Goal: Transaction & Acquisition: Purchase product/service

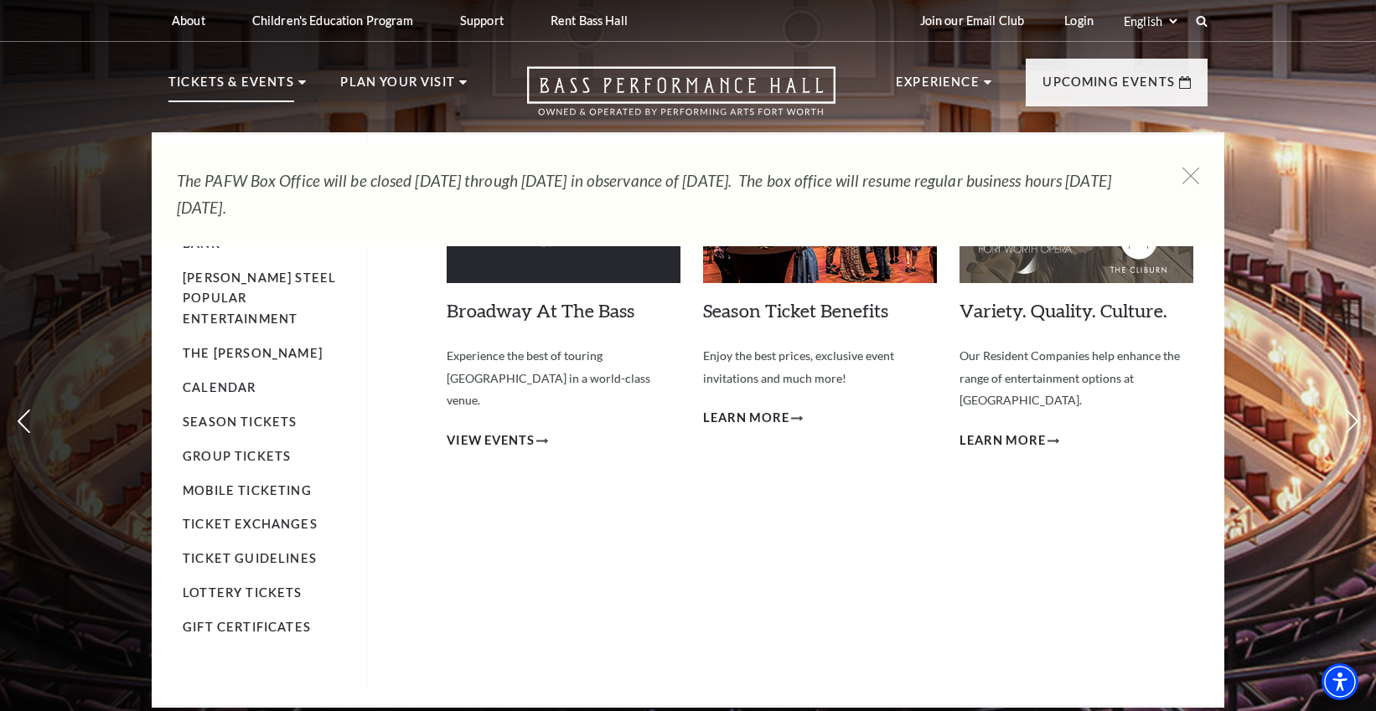
click at [215, 82] on p "Tickets & Events" at bounding box center [231, 87] width 126 height 30
click at [212, 380] on link "Calendar" at bounding box center [219, 387] width 73 height 14
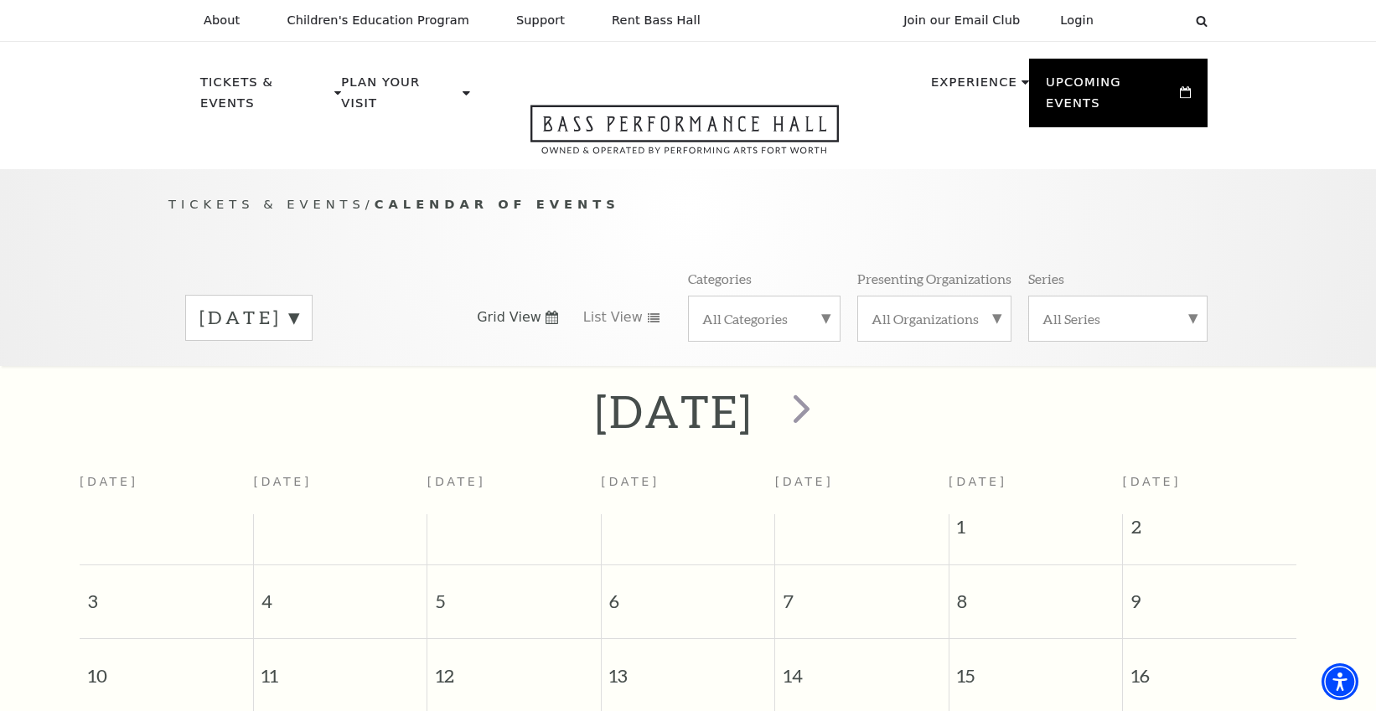
click at [298, 305] on label "August 2025" at bounding box center [248, 318] width 99 height 26
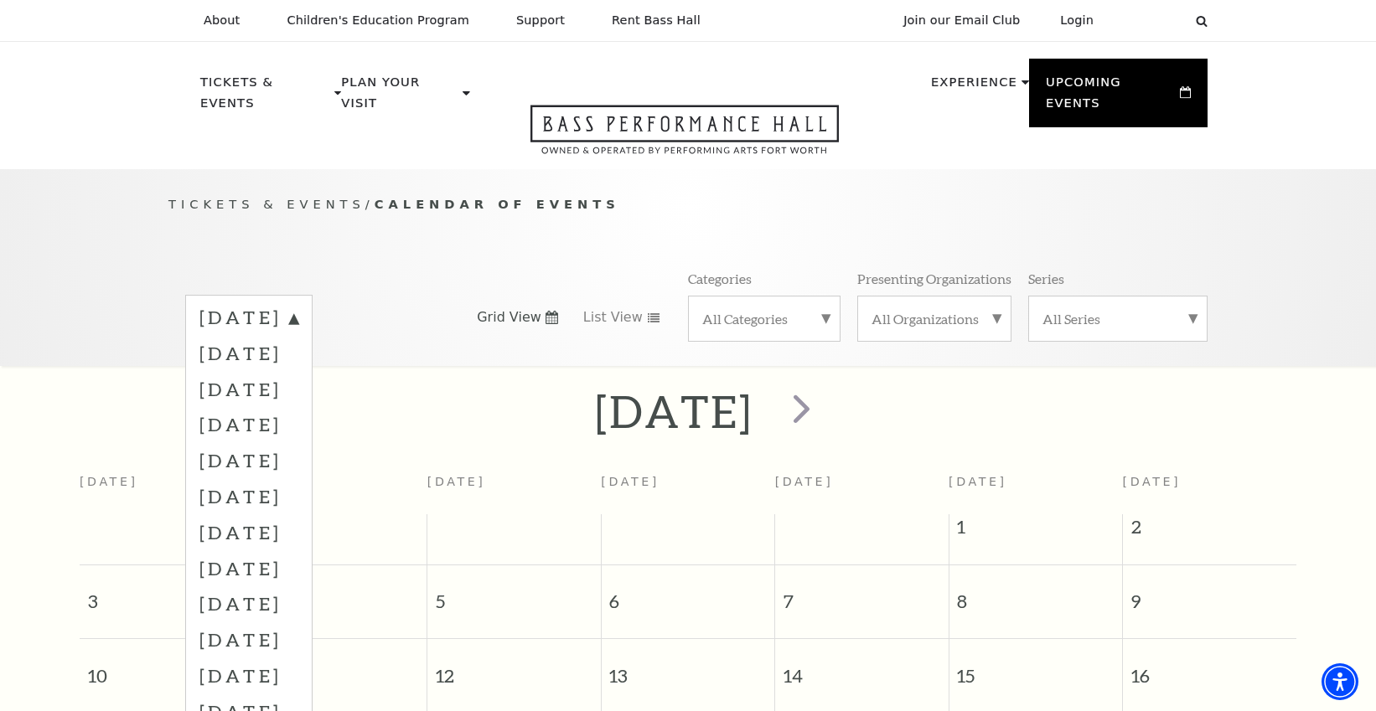
click at [292, 442] on label "December 2025" at bounding box center [248, 460] width 99 height 36
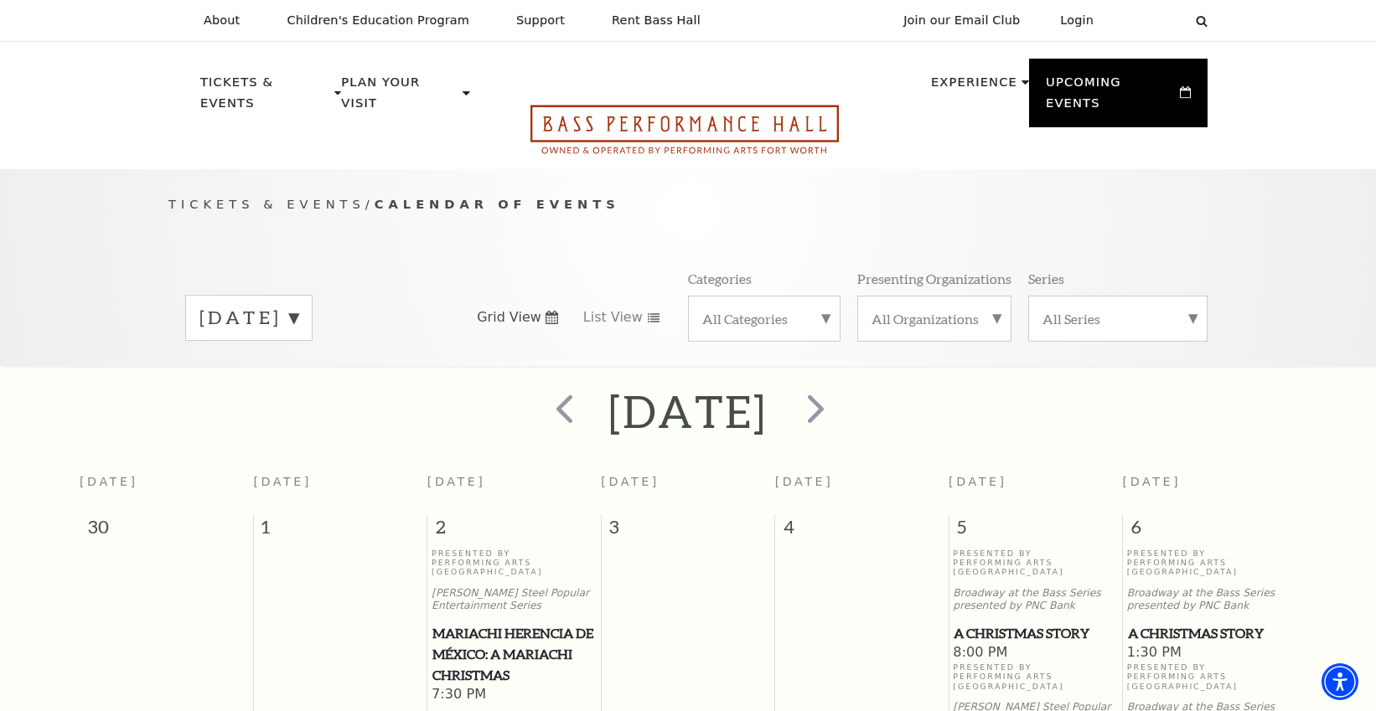
click at [705, 105] on icon "Open this option" at bounding box center [684, 129] width 308 height 49
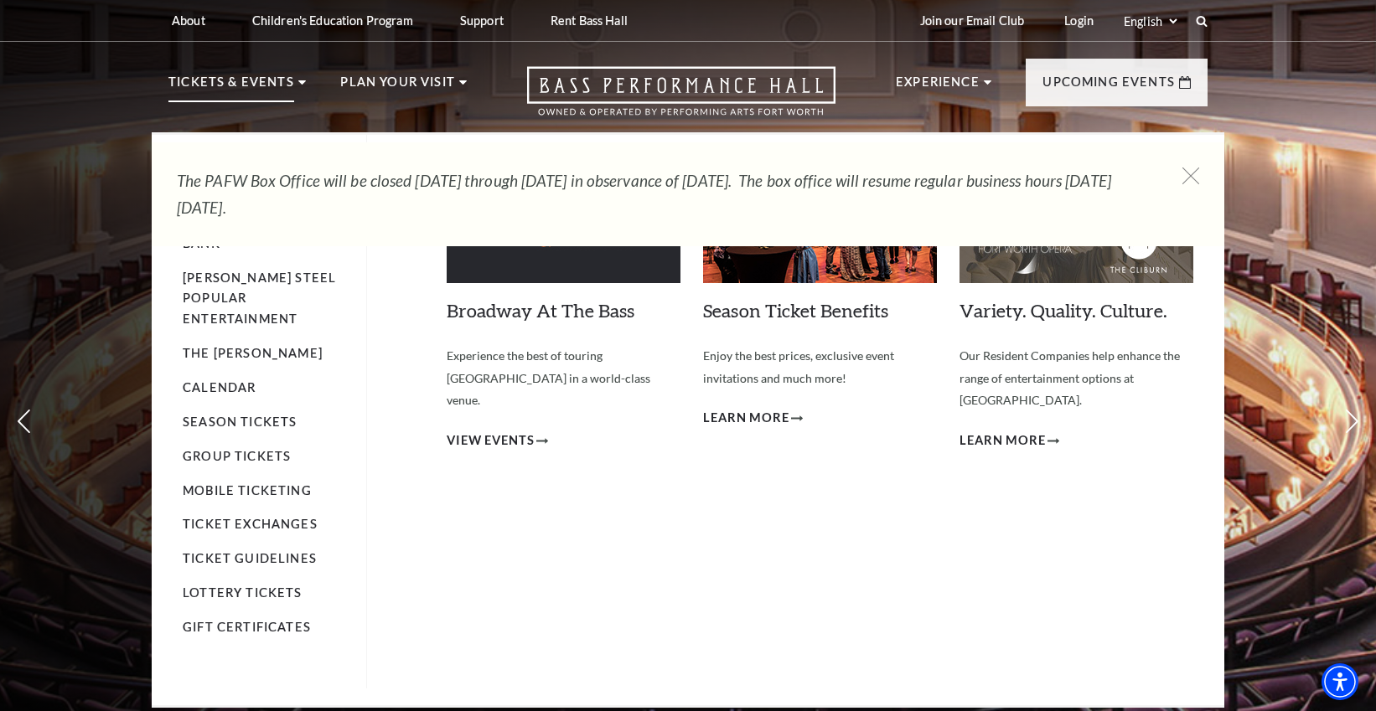
click at [298, 84] on icon at bounding box center [302, 82] width 8 height 4
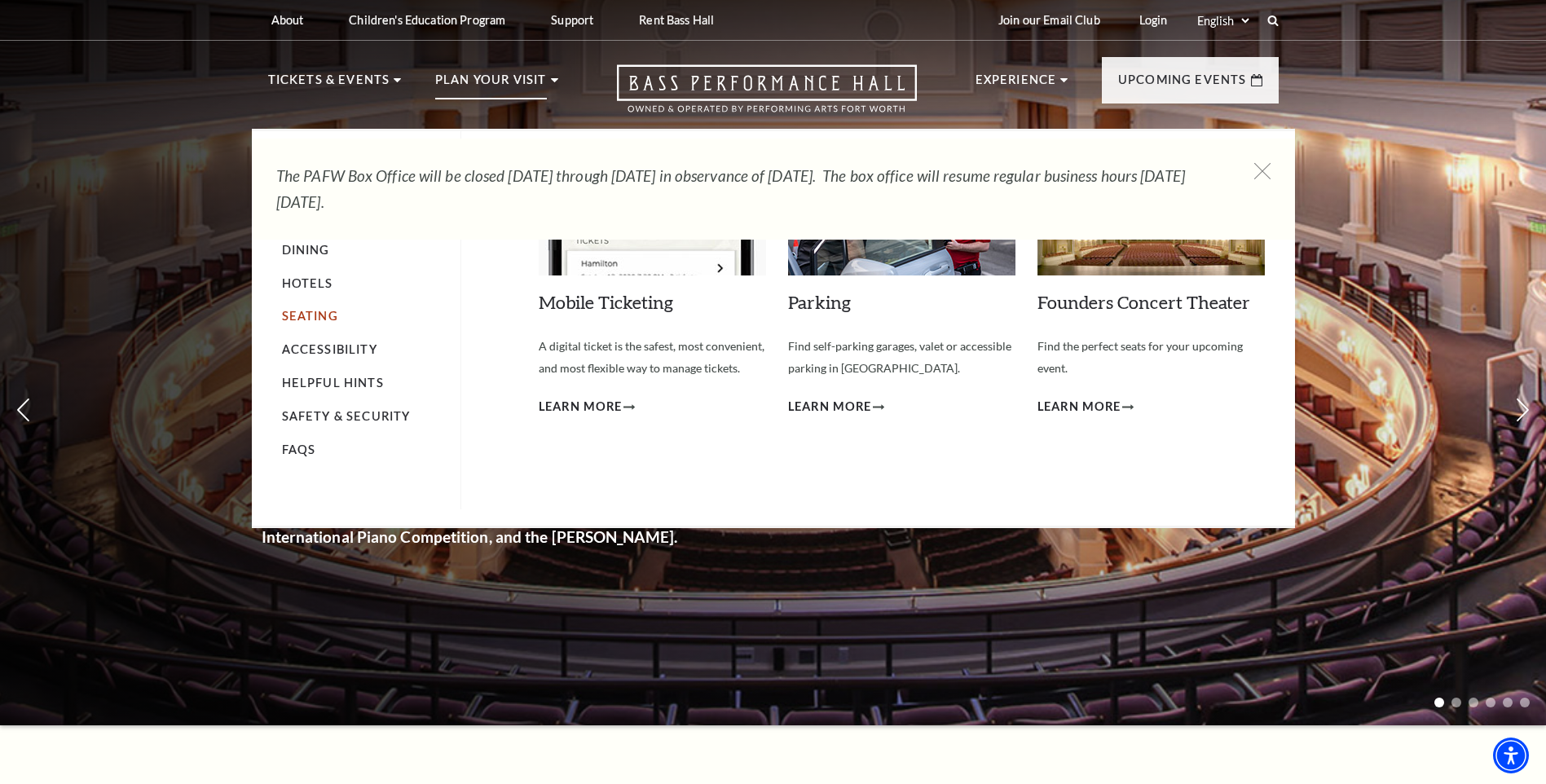
click at [303, 314] on link "Seating" at bounding box center [310, 316] width 56 height 14
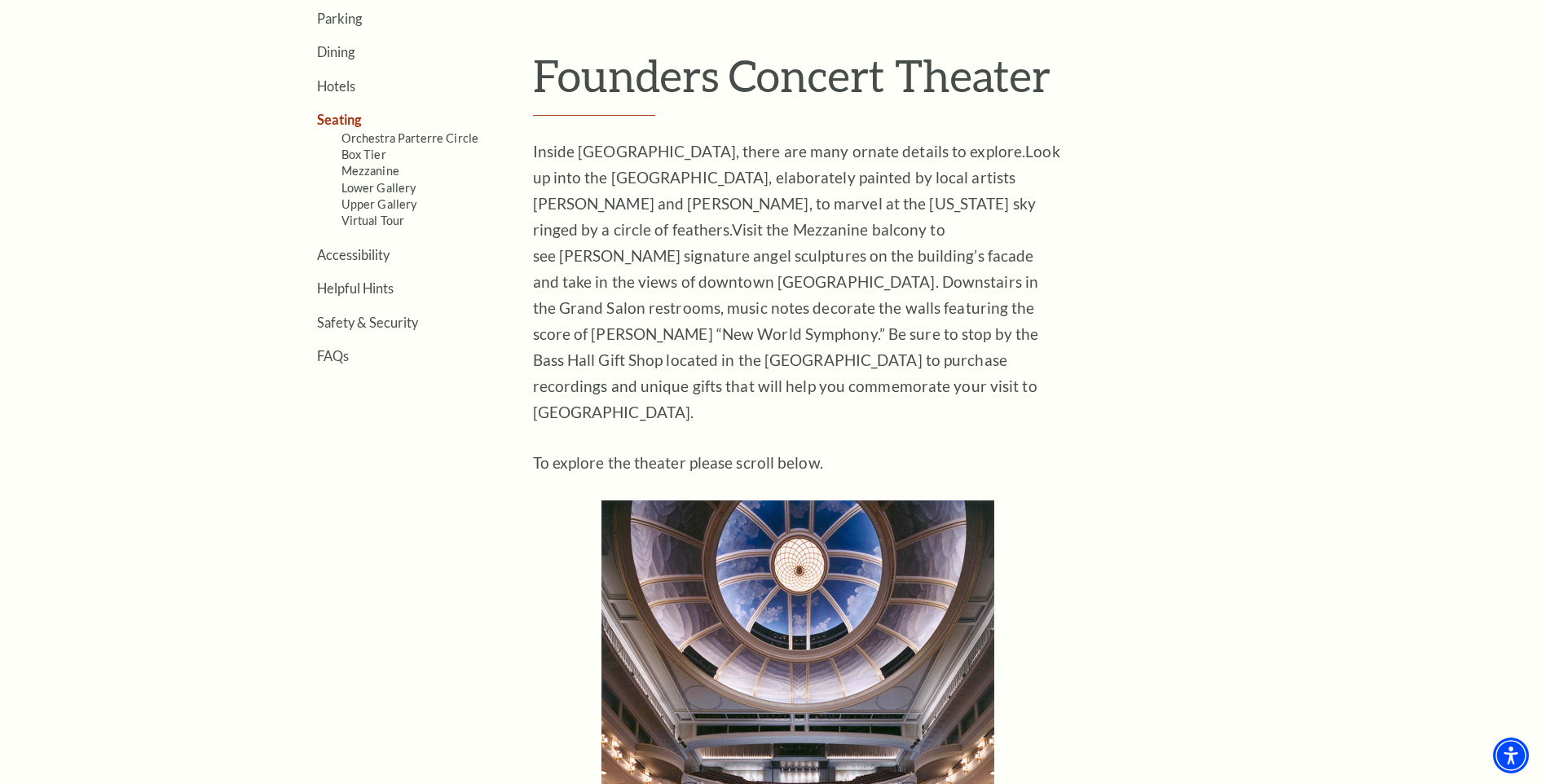
scroll to position [326, 0]
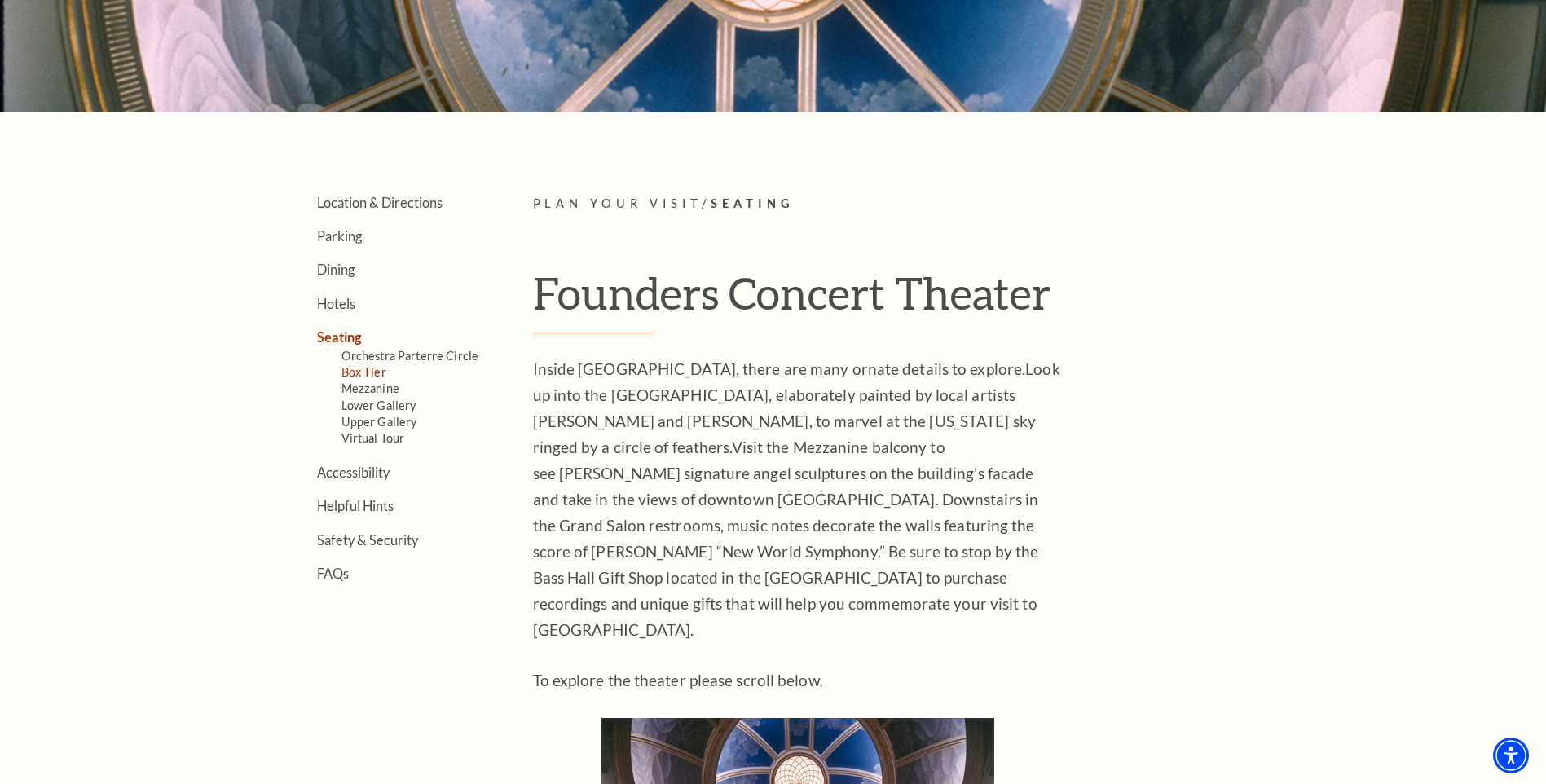
click at [354, 375] on link "Box Tier" at bounding box center [364, 372] width 45 height 14
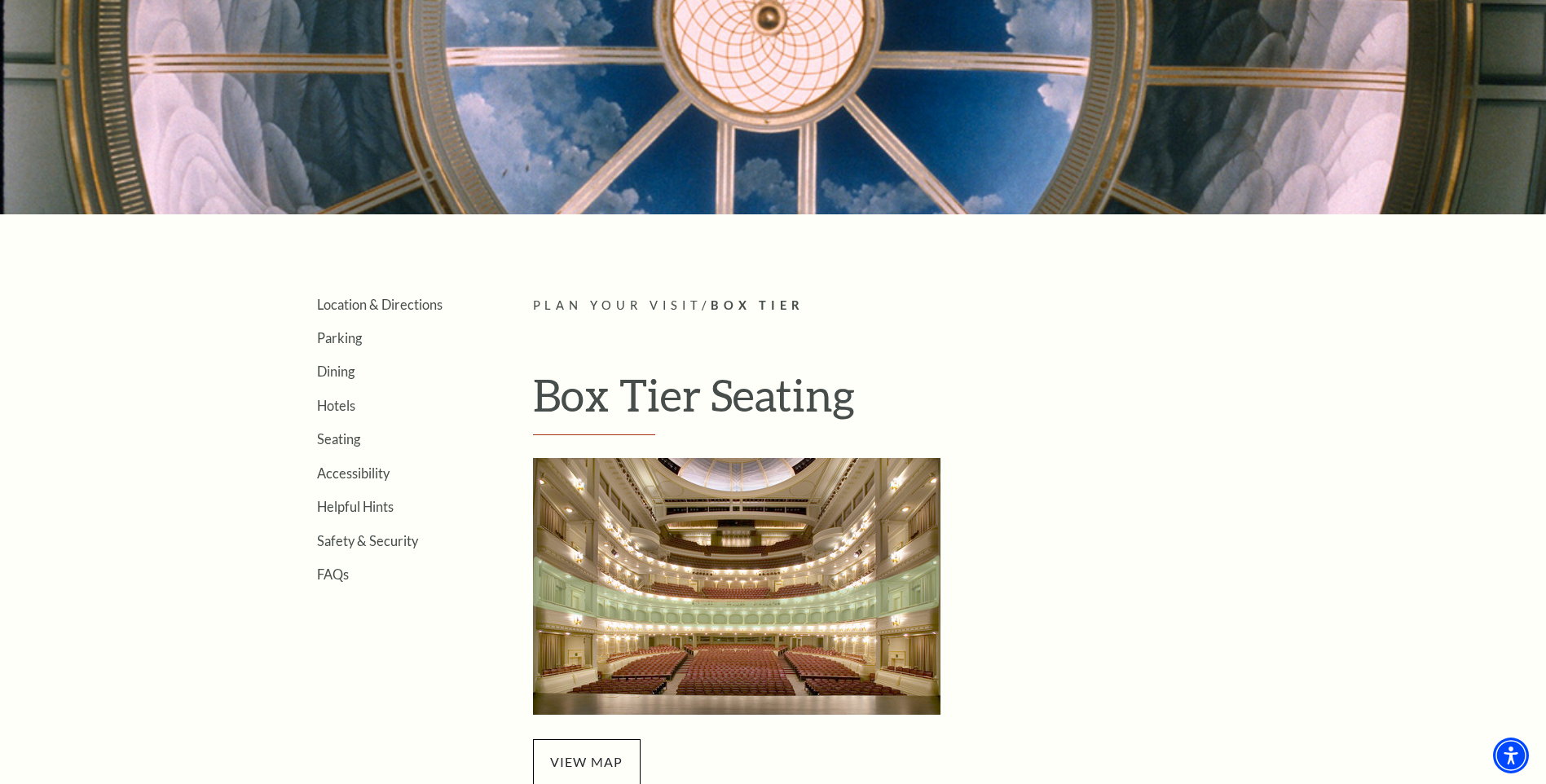
scroll to position [435, 0]
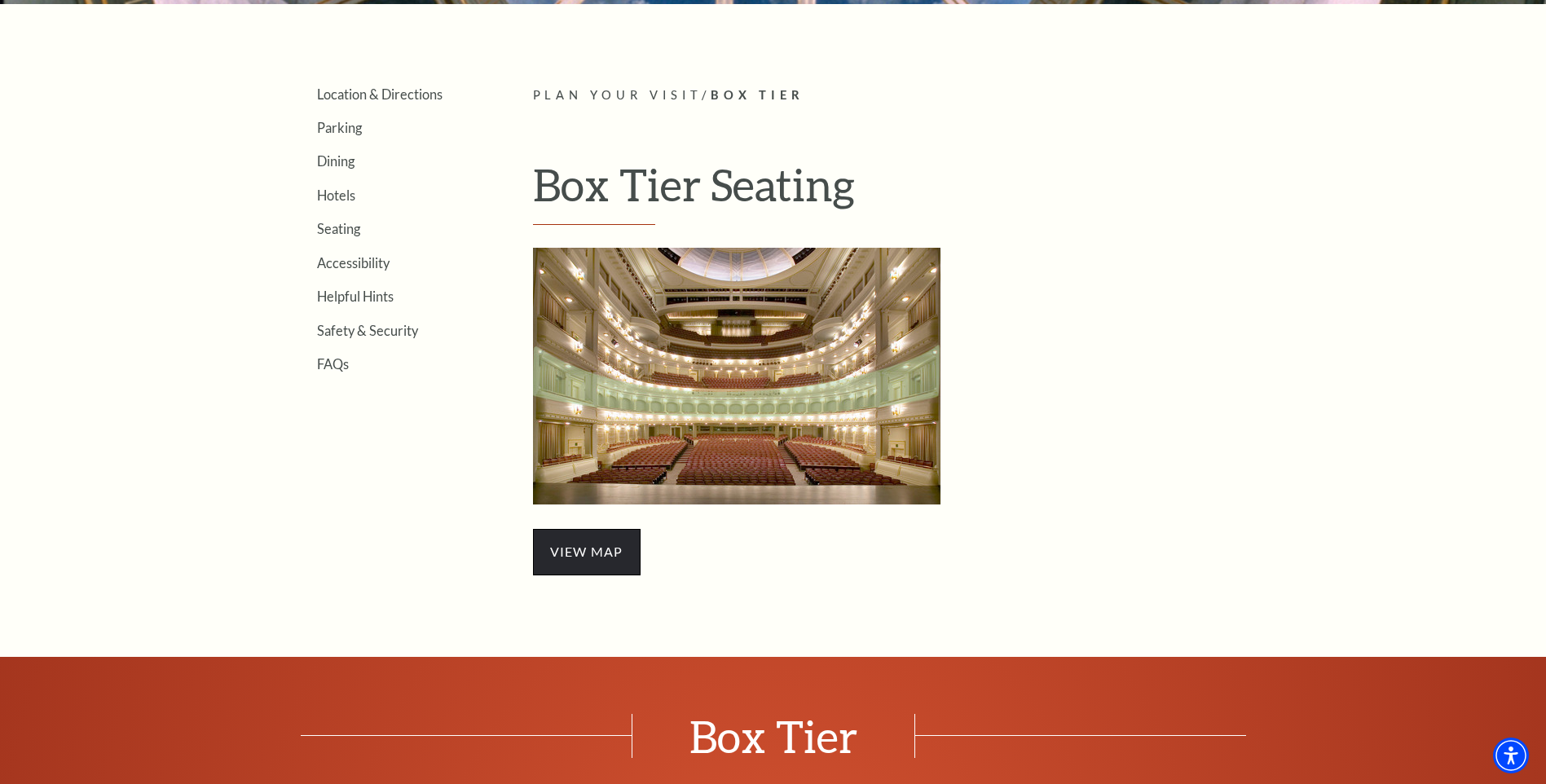
click at [582, 560] on span "view map" at bounding box center [587, 552] width 108 height 46
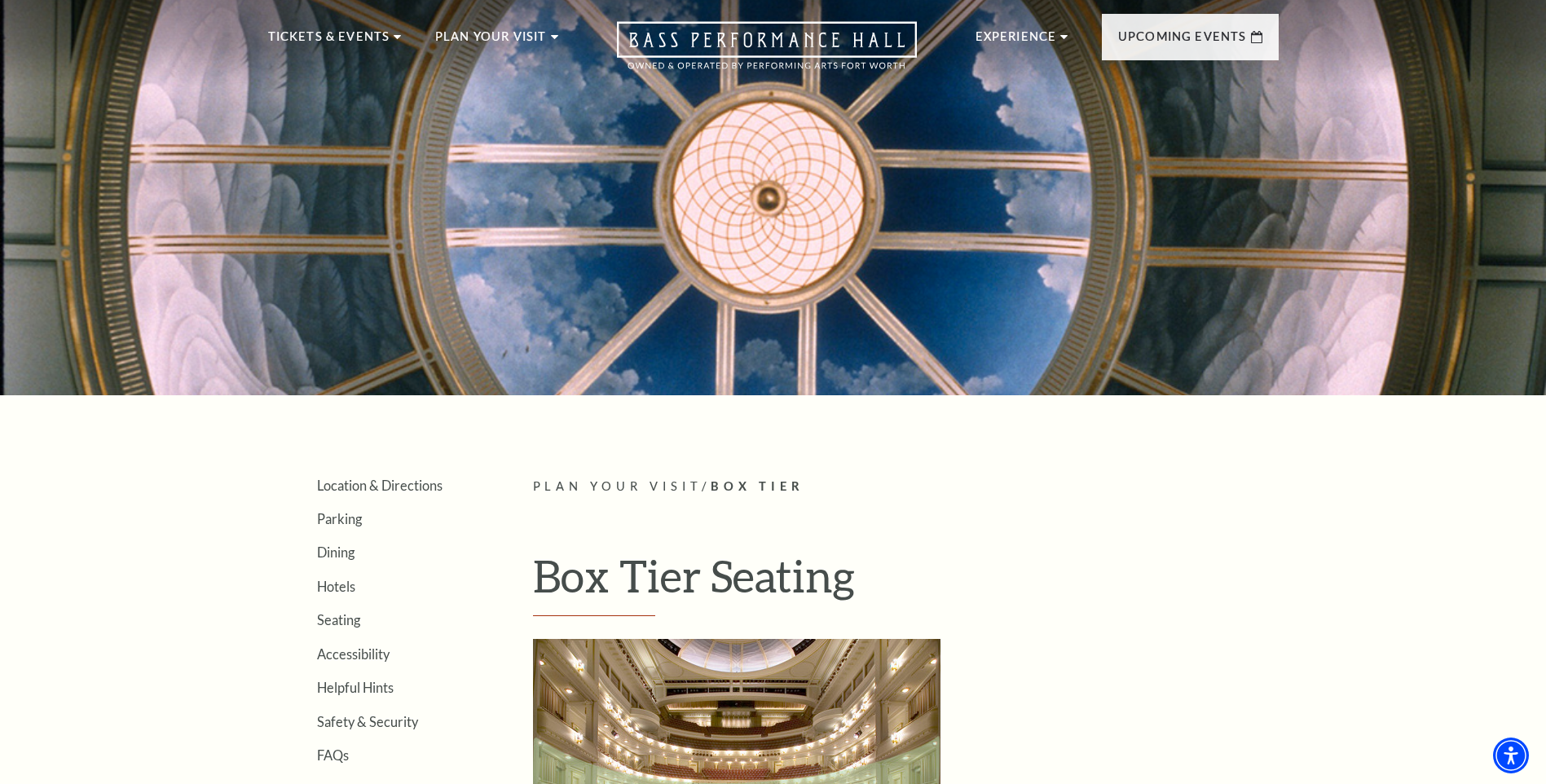
scroll to position [0, 0]
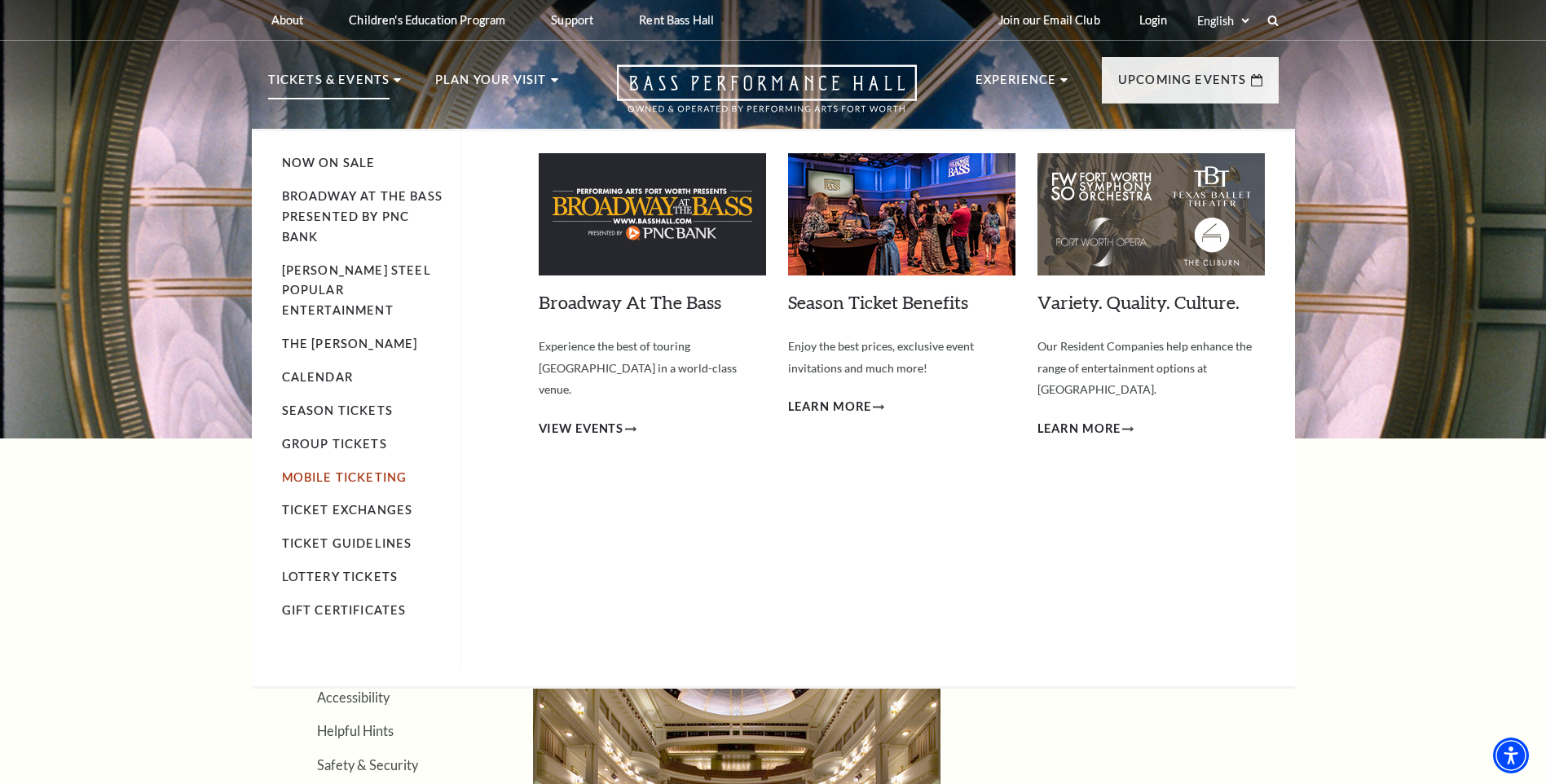
click at [321, 470] on link "Mobile Ticketing" at bounding box center [344, 477] width 126 height 14
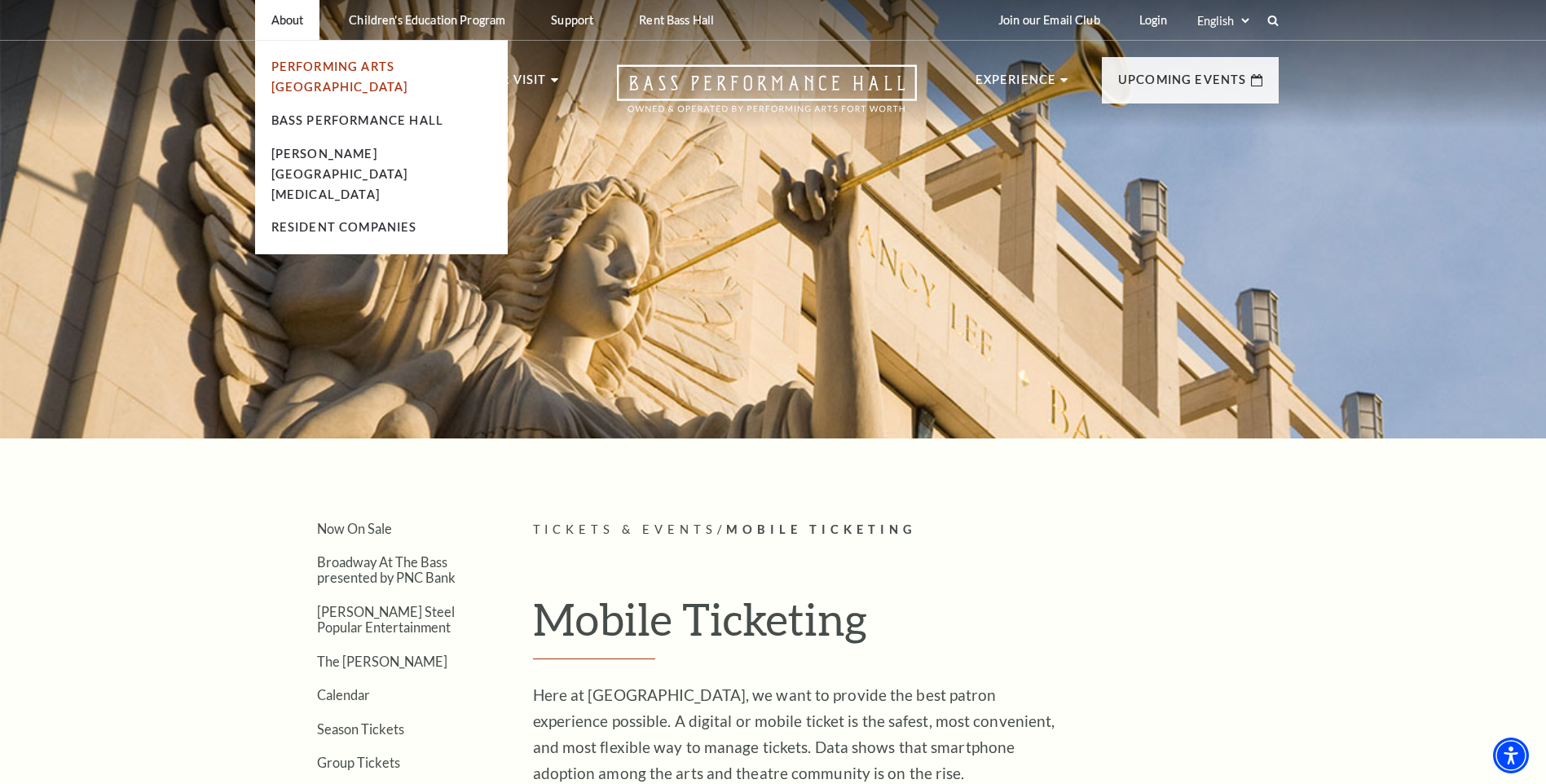
click at [294, 65] on link "Performing Arts [GEOGRAPHIC_DATA]" at bounding box center [340, 76] width 137 height 34
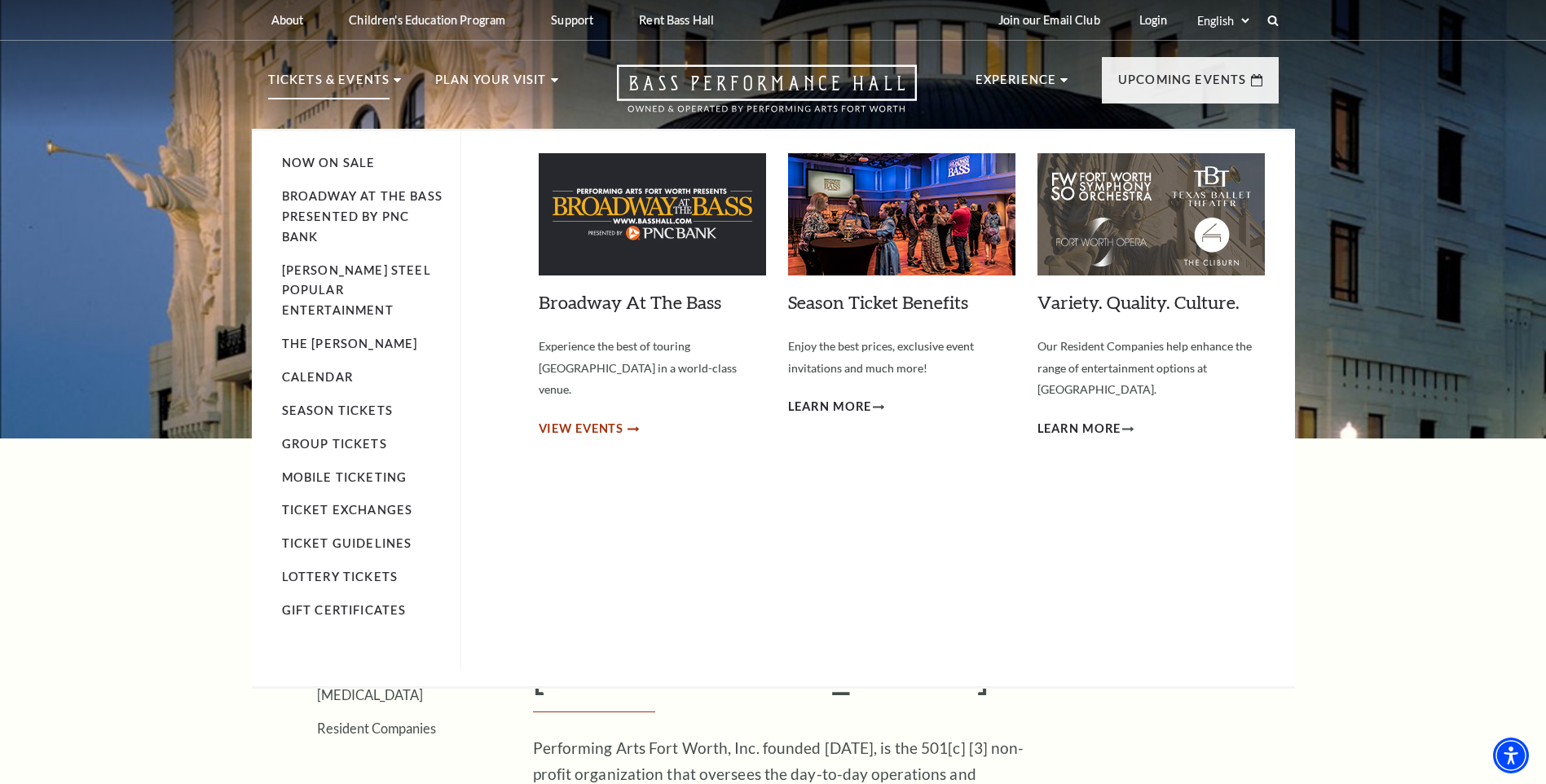
click at [580, 419] on span "View Events" at bounding box center [582, 429] width 86 height 20
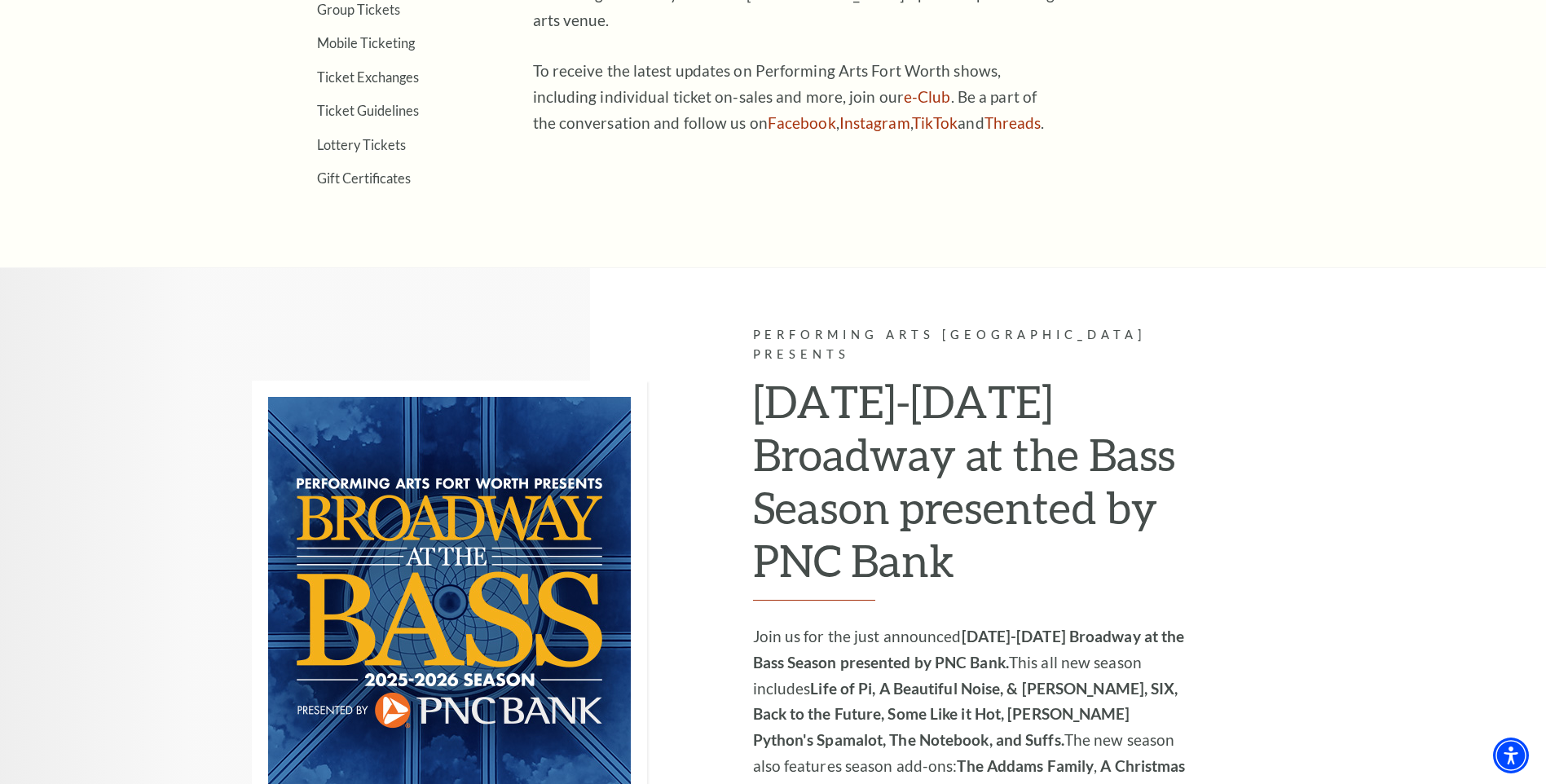
scroll to position [1087, 0]
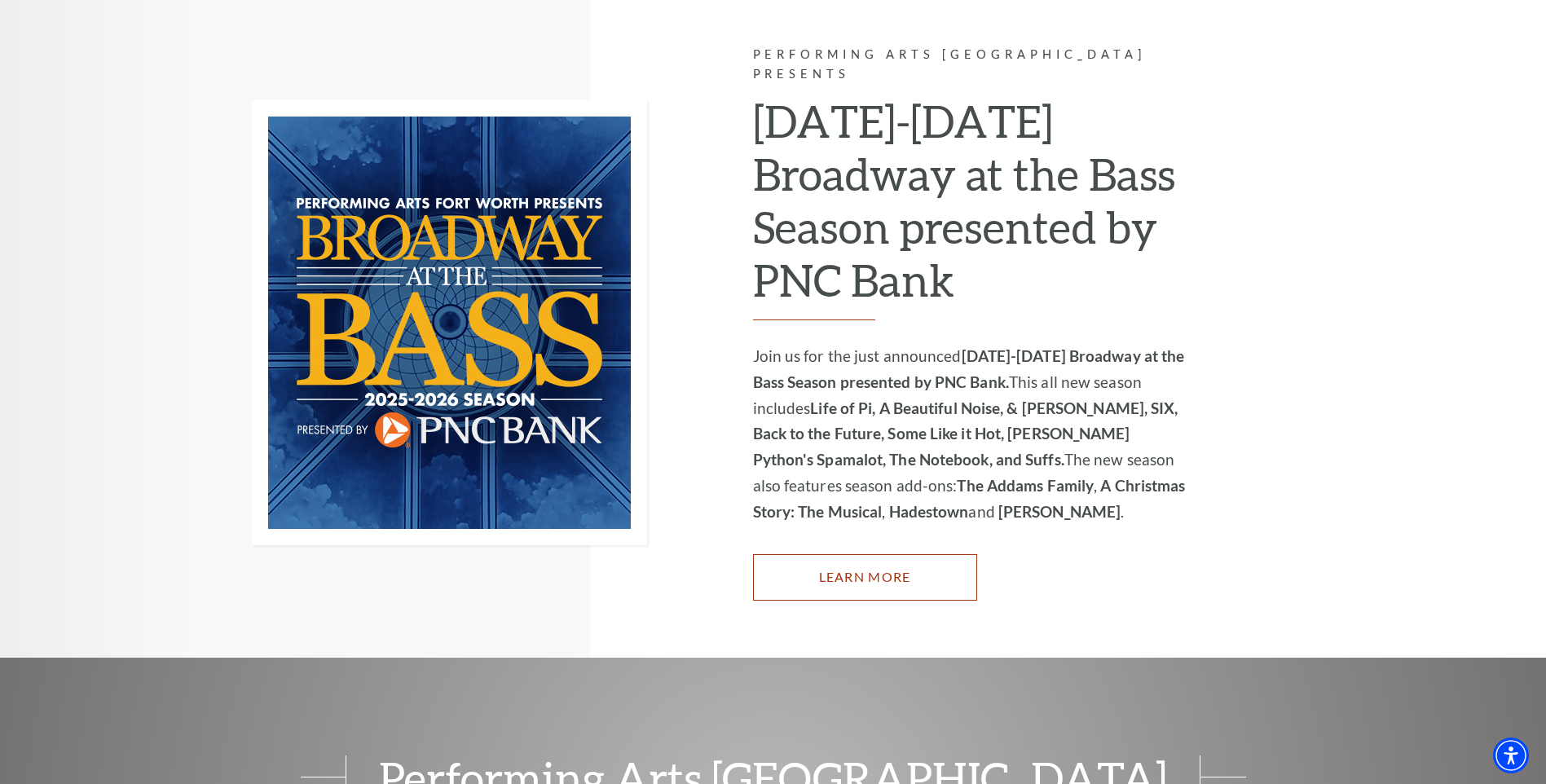
click at [861, 559] on link "Learn More" at bounding box center [865, 577] width 224 height 46
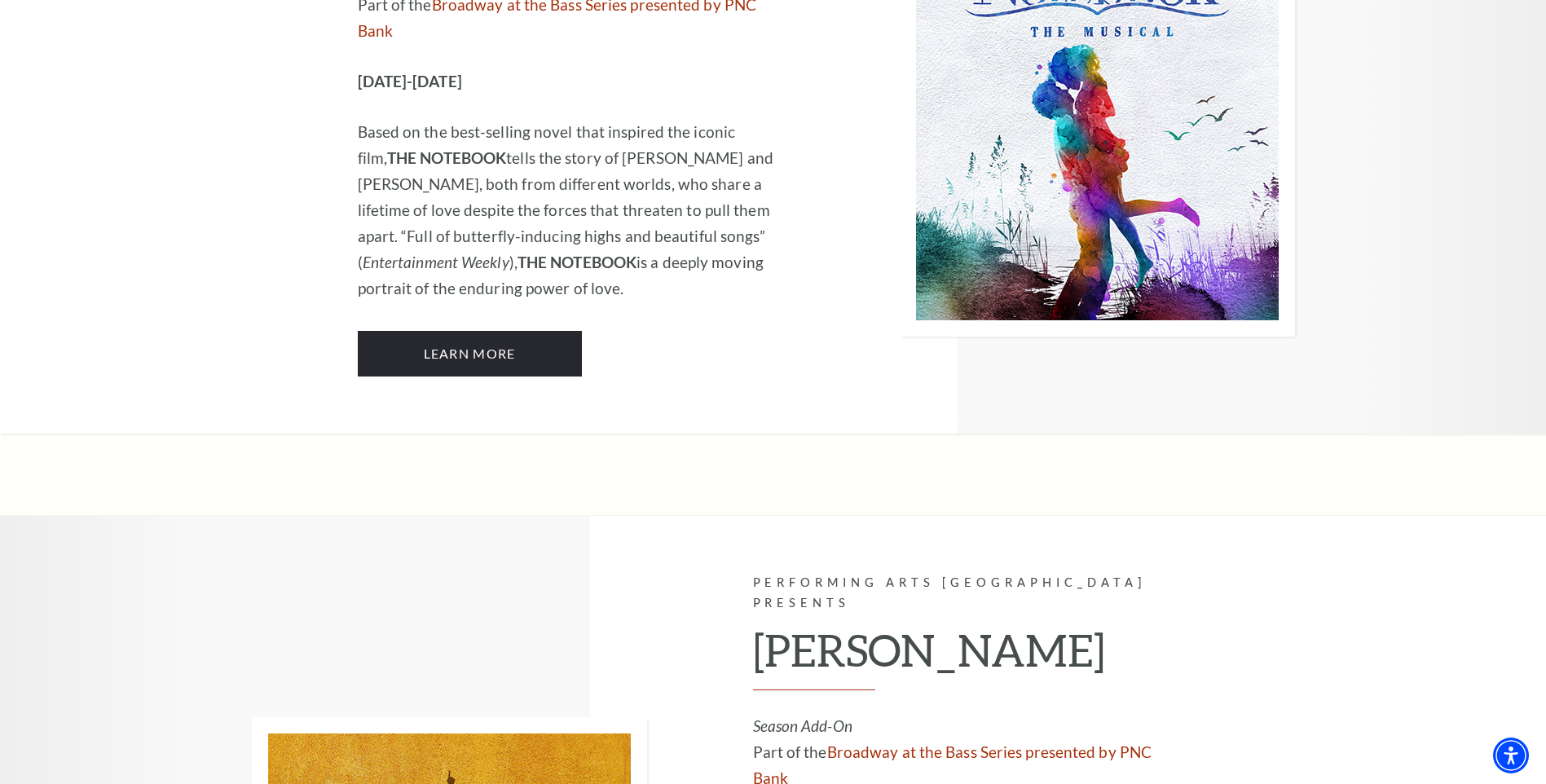
scroll to position [10648, 0]
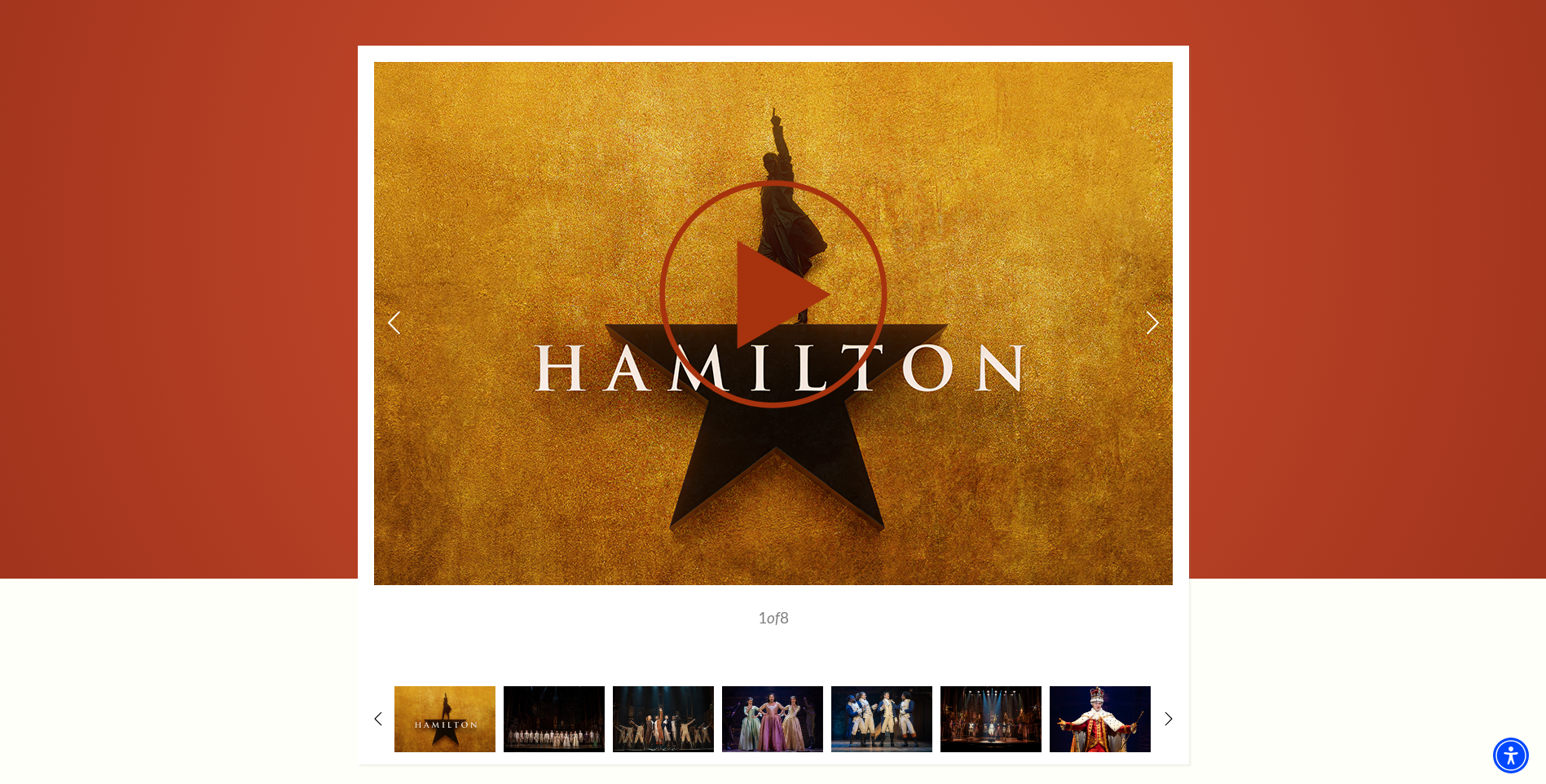
scroll to position [2825, 0]
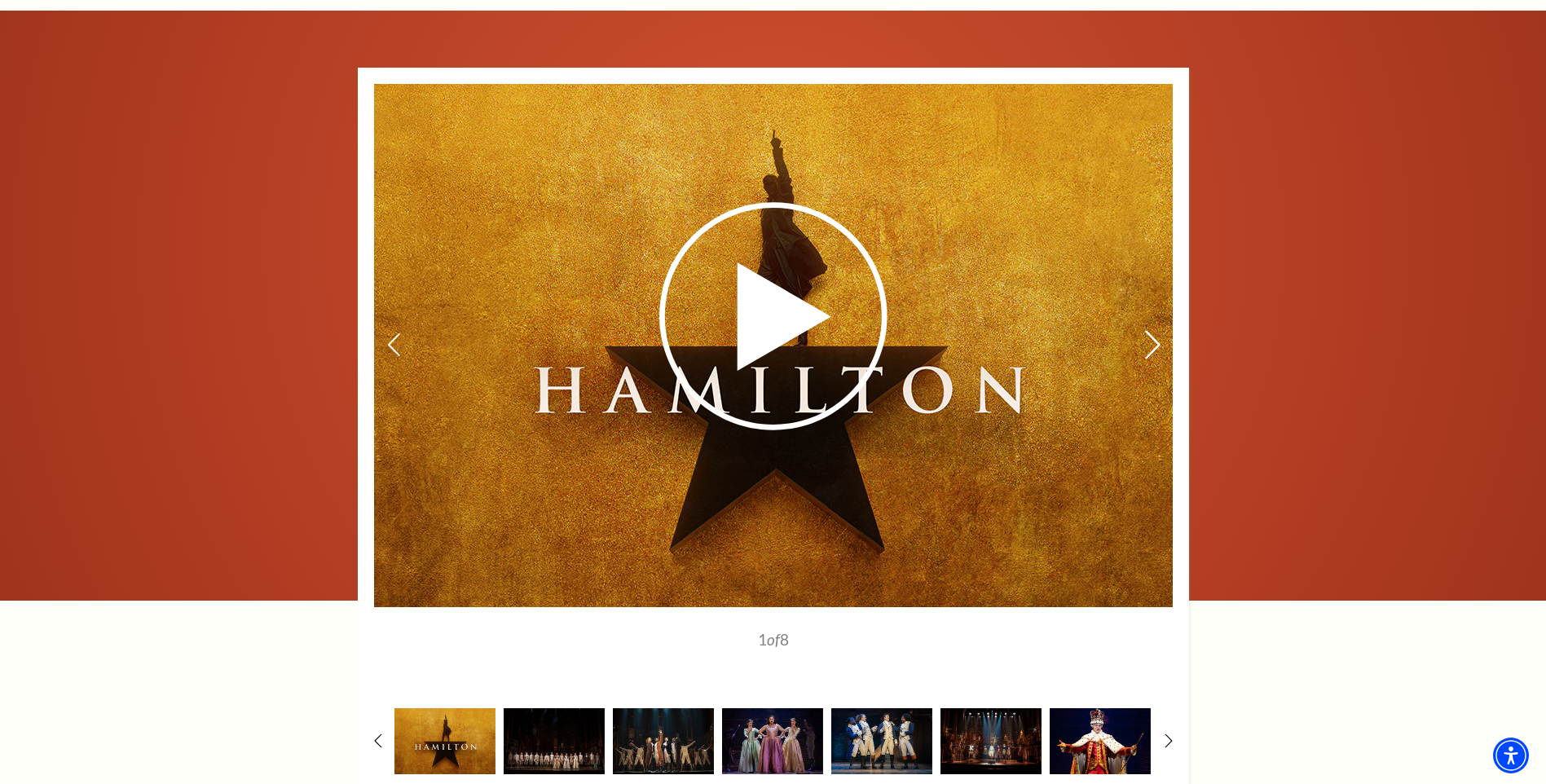
click at [1157, 331] on use at bounding box center [1152, 344] width 15 height 28
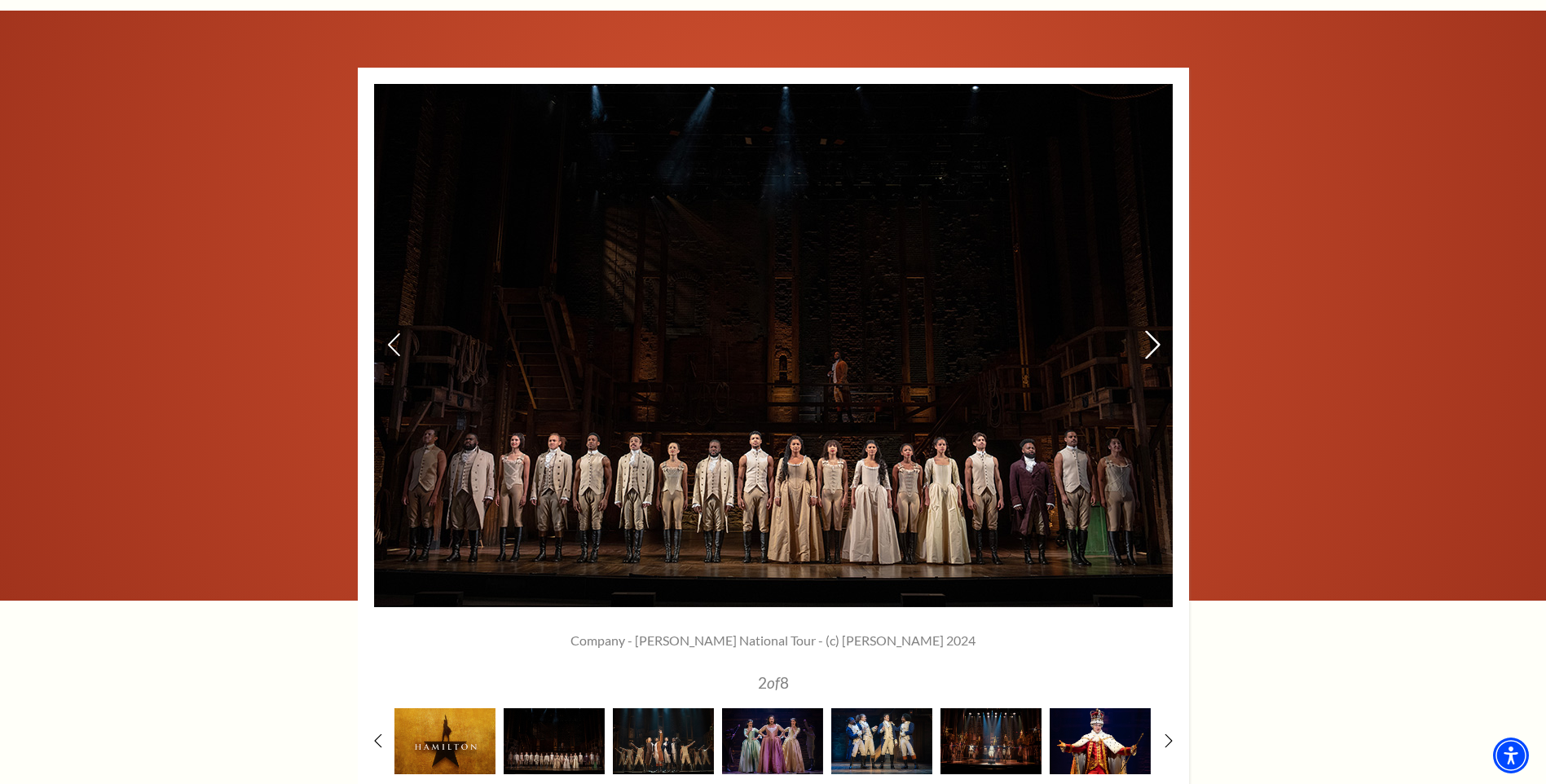
click at [1157, 331] on use at bounding box center [1152, 344] width 15 height 28
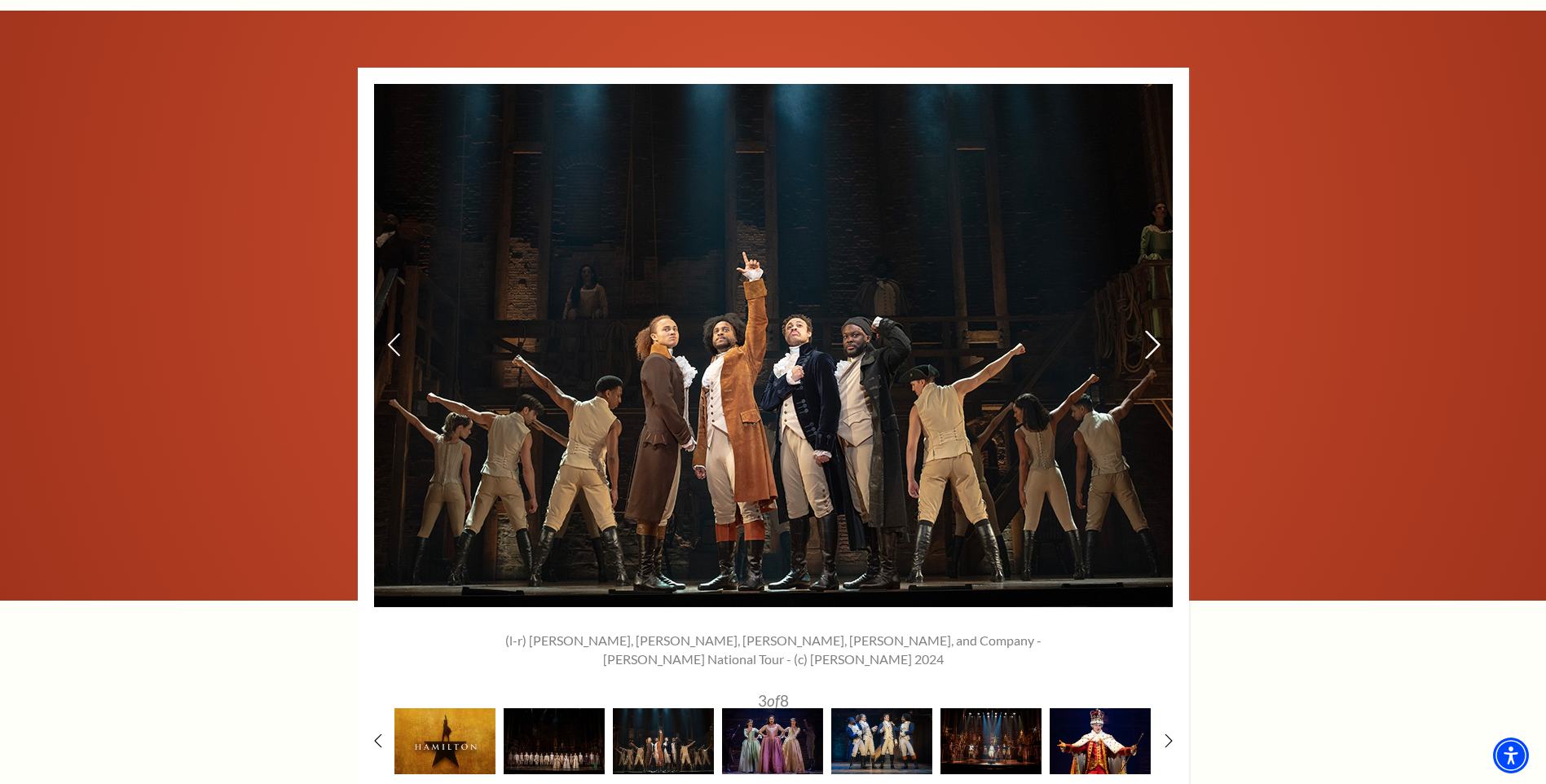
click at [1157, 331] on use at bounding box center [1152, 344] width 15 height 28
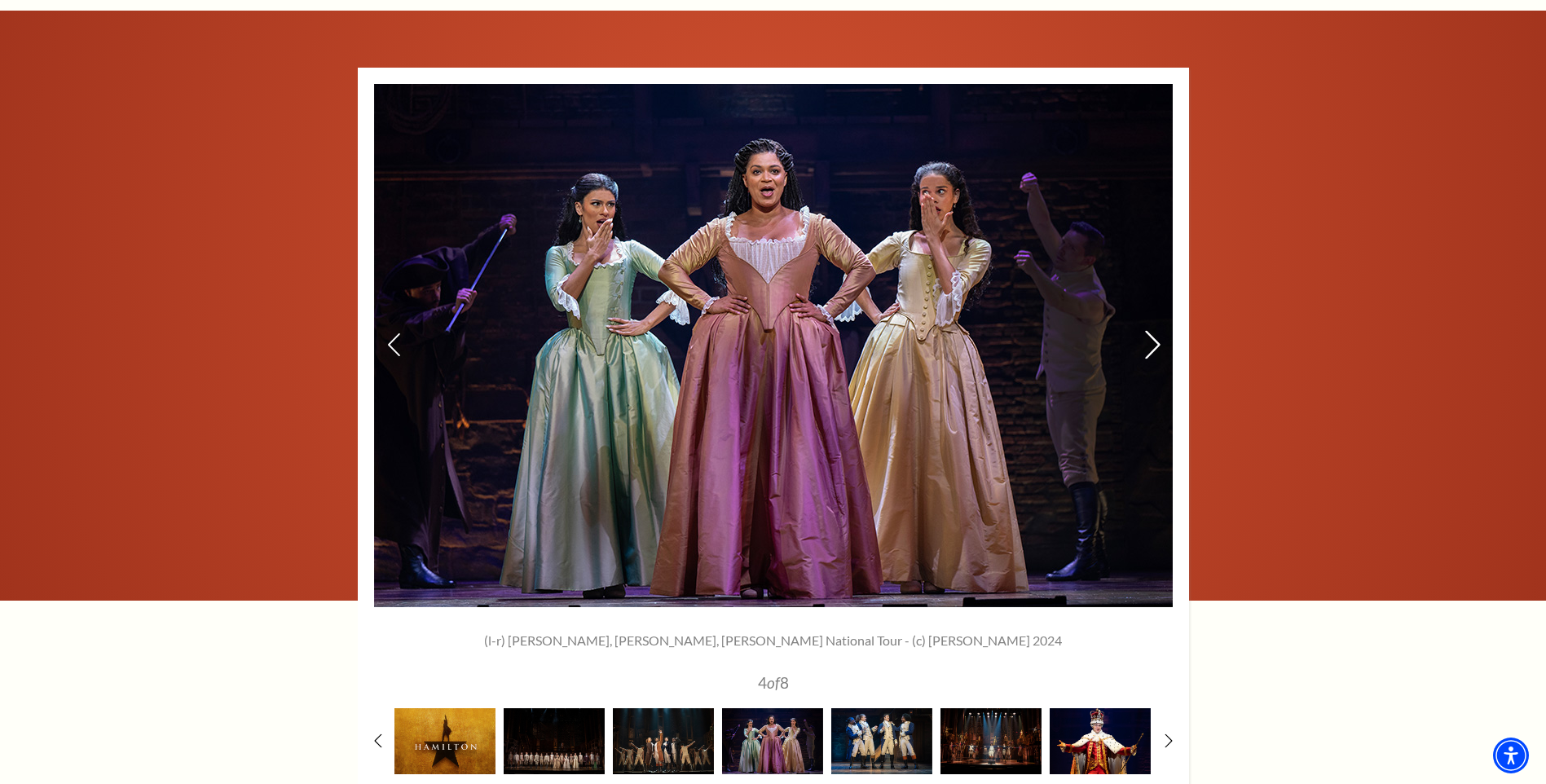
click at [1156, 331] on icon at bounding box center [1152, 344] width 18 height 28
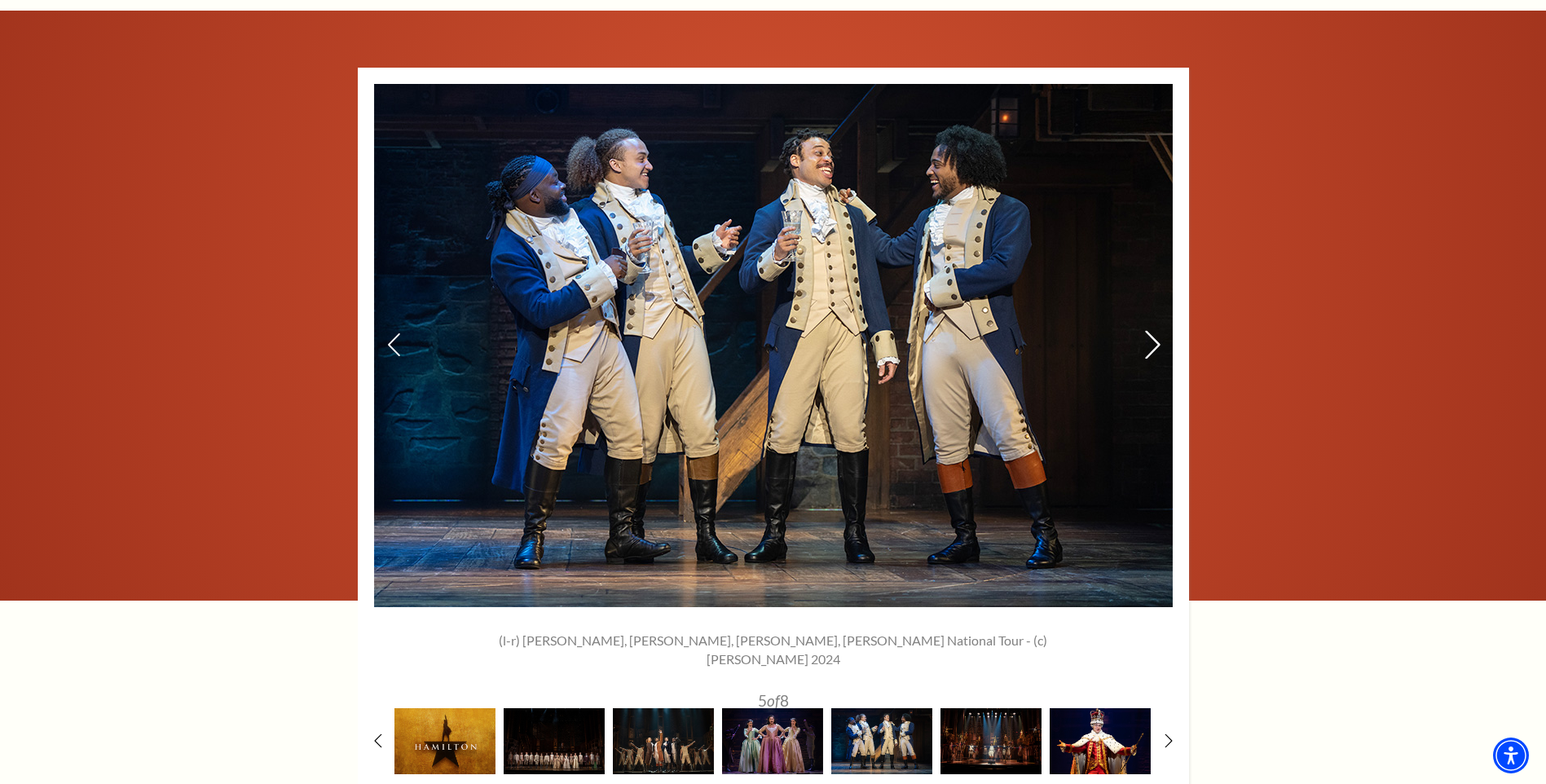
click at [1156, 331] on icon at bounding box center [1152, 344] width 18 height 28
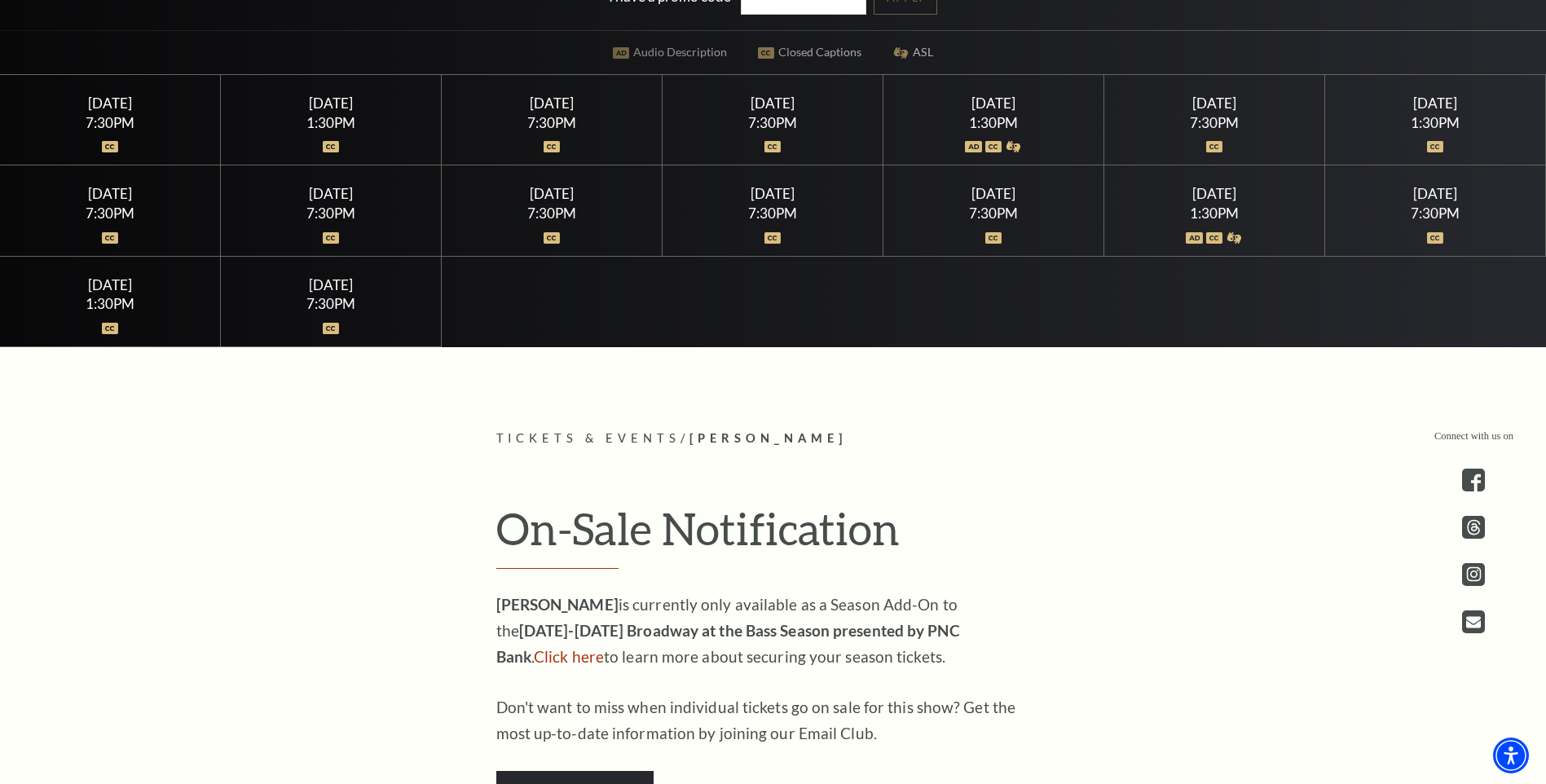
scroll to position [0, 0]
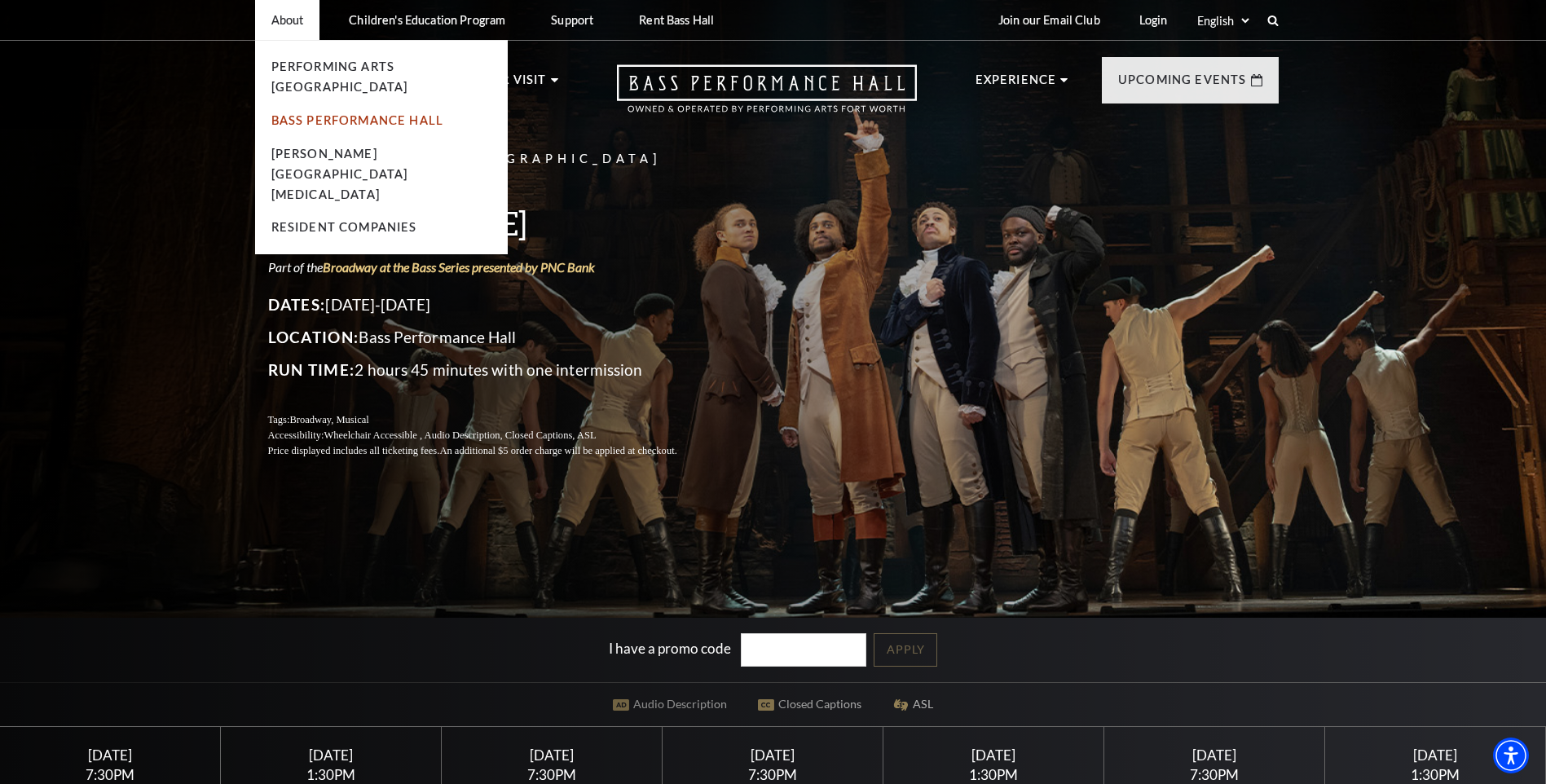
click at [304, 113] on link "Bass Performance Hall" at bounding box center [358, 120] width 173 height 14
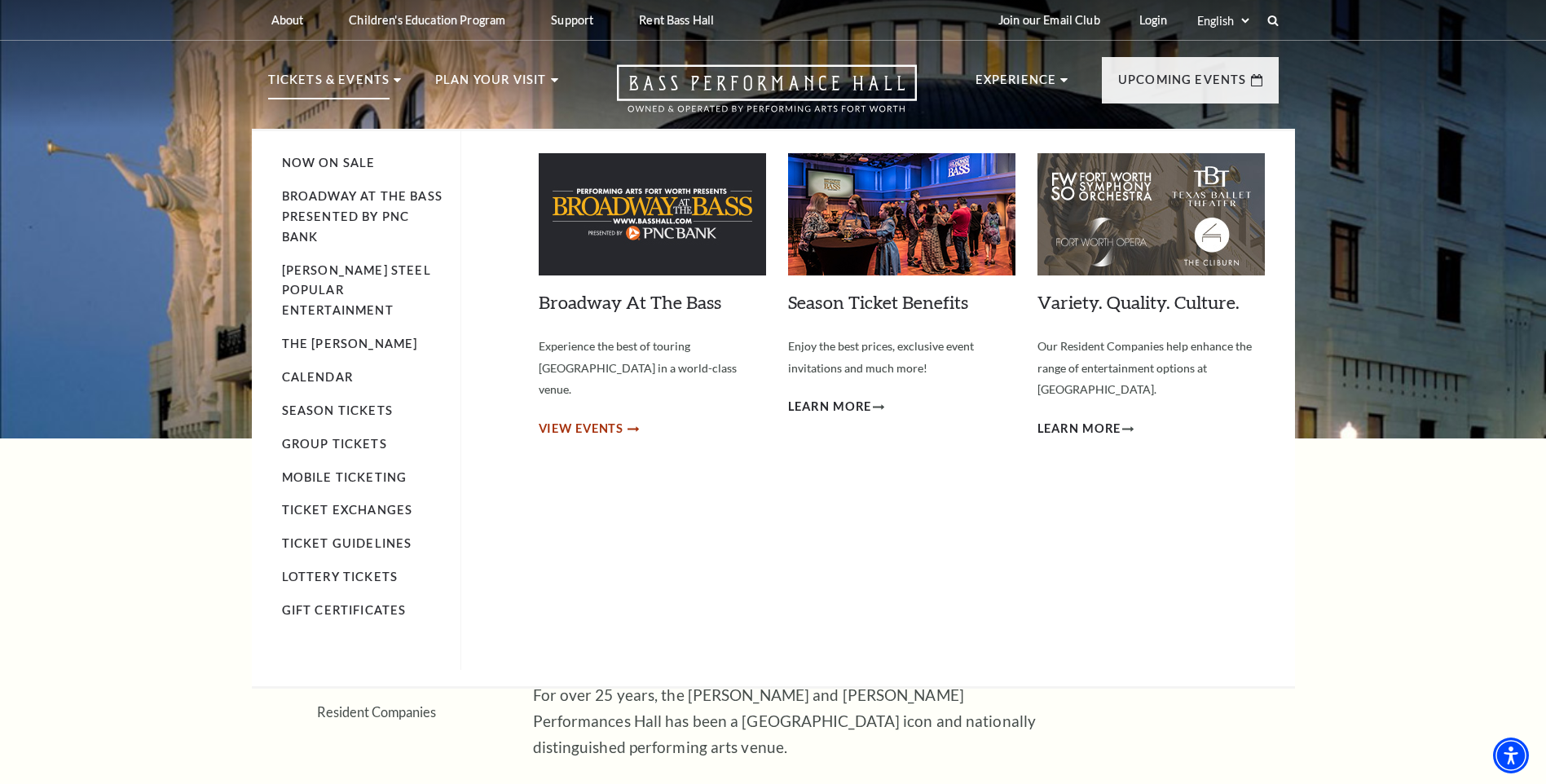
click at [590, 419] on span "View Events" at bounding box center [582, 429] width 86 height 20
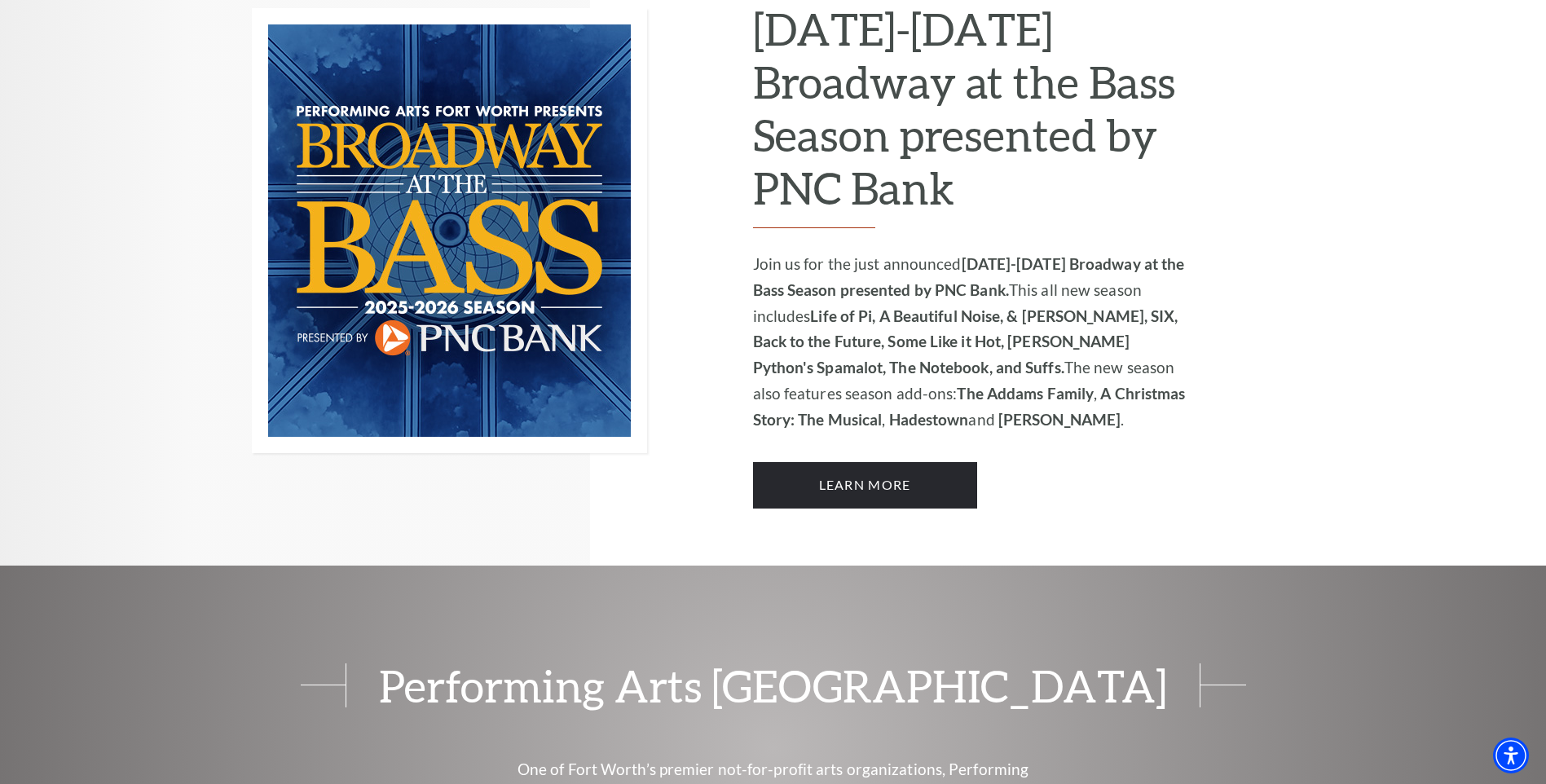
scroll to position [1179, 0]
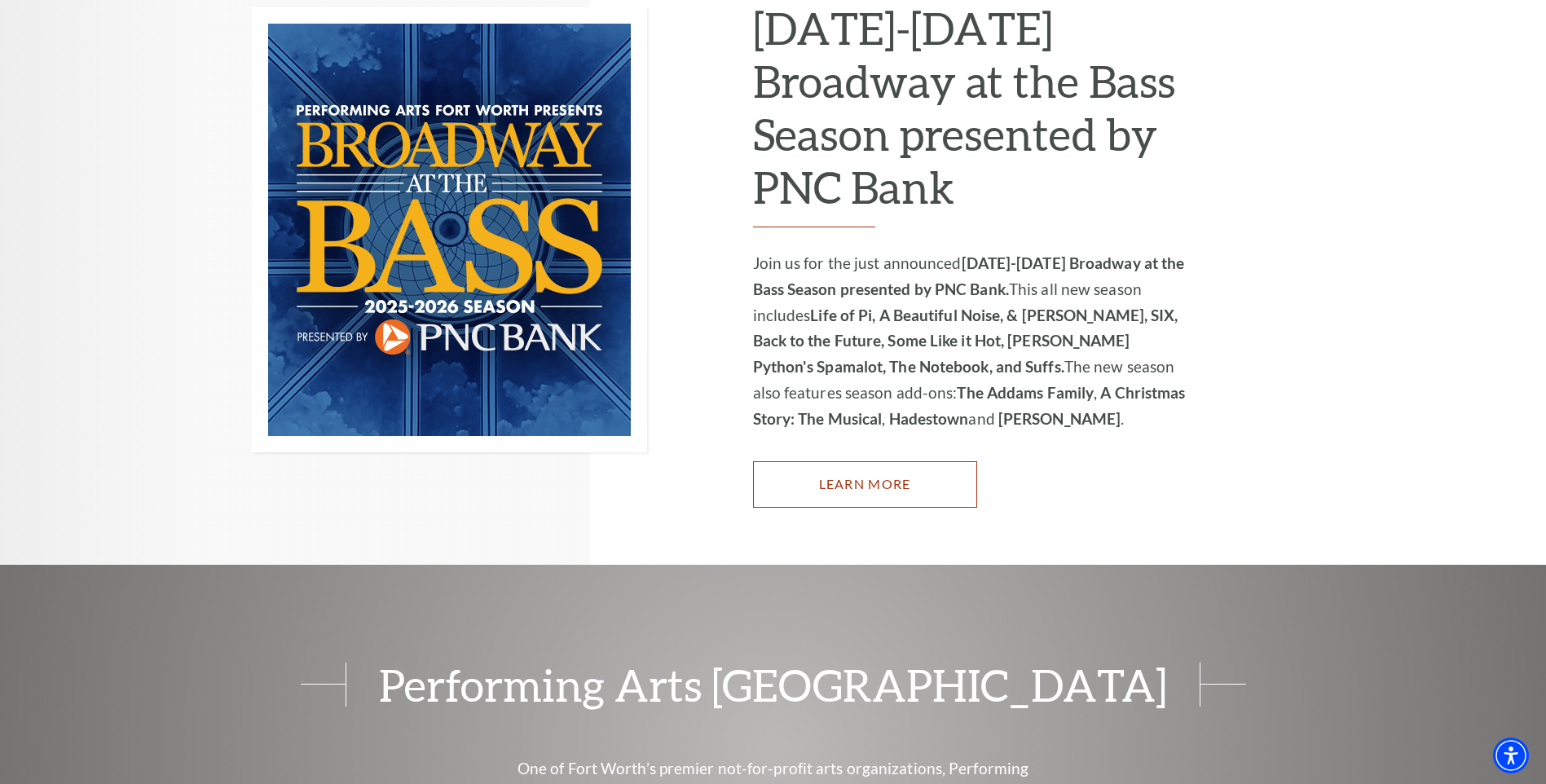
click at [858, 465] on link "Learn More" at bounding box center [865, 483] width 224 height 46
